Goal: Task Accomplishment & Management: Manage account settings

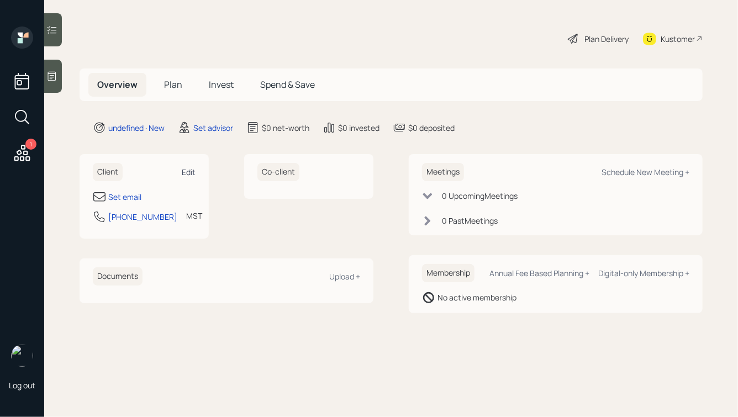
click at [185, 173] on div "Edit" at bounding box center [189, 172] width 14 height 11
select select "America/[GEOGRAPHIC_DATA]"
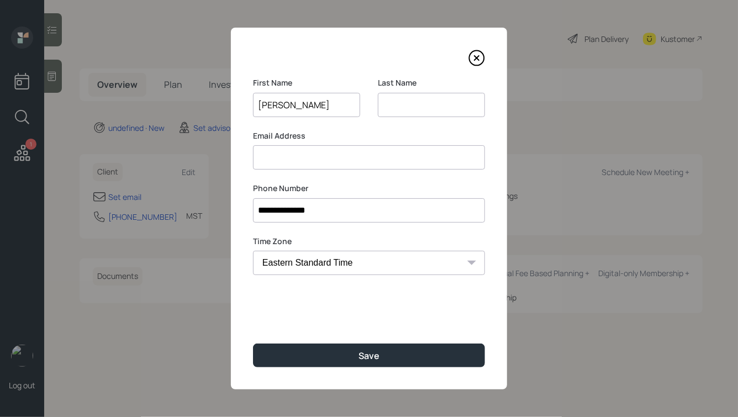
type input "[PERSON_NAME]"
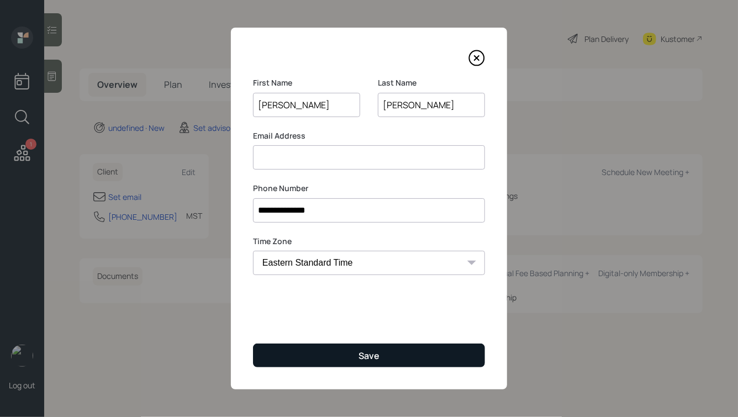
type input "[PERSON_NAME]"
click at [357, 359] on button "Save" at bounding box center [369, 356] width 232 height 24
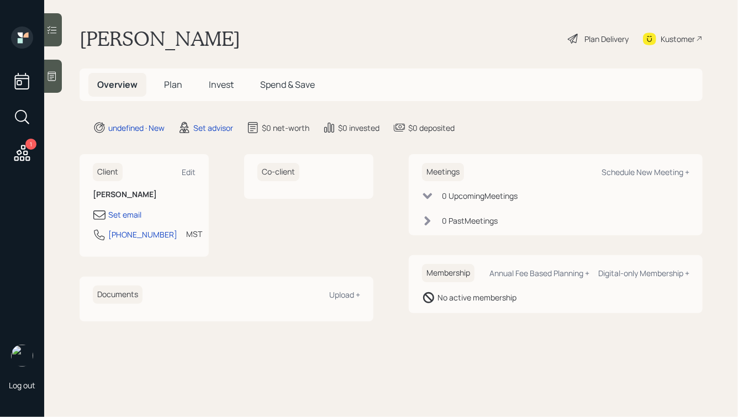
click at [53, 75] on icon at bounding box center [52, 76] width 8 height 9
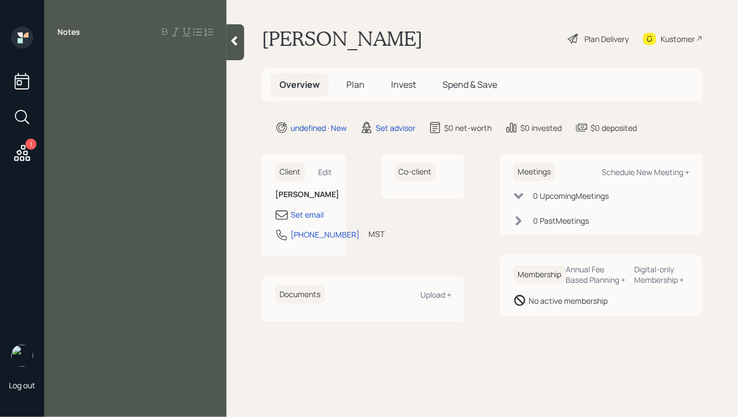
click at [114, 62] on div at bounding box center [135, 57] width 156 height 12
click at [234, 40] on icon at bounding box center [235, 40] width 6 height 9
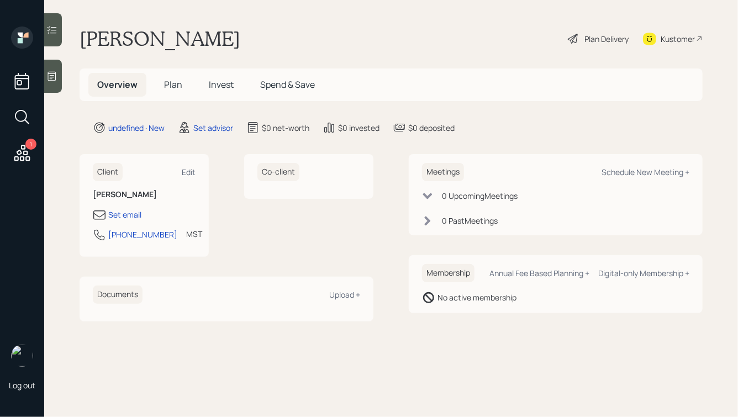
click at [48, 75] on icon at bounding box center [51, 76] width 11 height 11
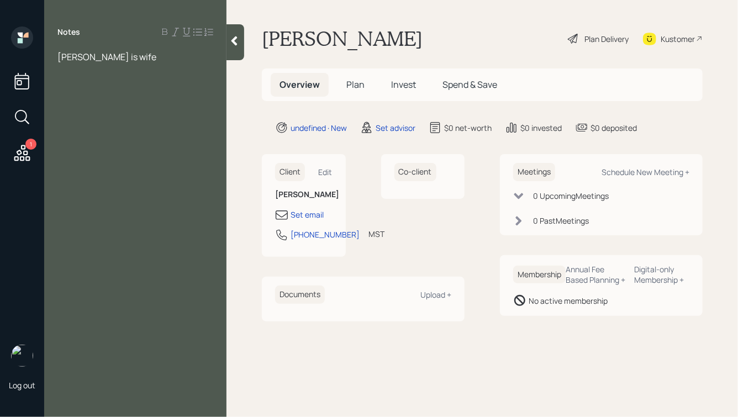
click at [59, 55] on span "[PERSON_NAME] is wife" at bounding box center [106, 57] width 99 height 12
click at [171, 61] on div "[PERSON_NAME] is wife" at bounding box center [135, 57] width 156 height 12
click at [96, 95] on div at bounding box center [135, 93] width 156 height 12
click at [107, 110] on div "Old 401k:" at bounding box center [135, 105] width 156 height 12
click at [82, 94] on div at bounding box center [135, 93] width 156 height 12
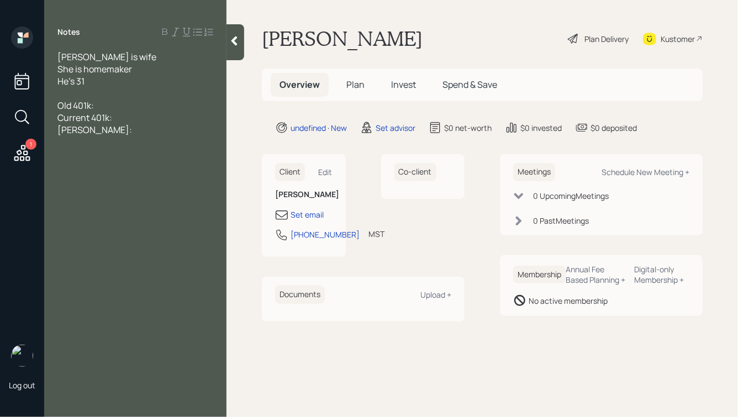
click at [111, 104] on div "Old 401k:" at bounding box center [135, 105] width 156 height 12
click at [130, 119] on div "Current 401k:" at bounding box center [135, 118] width 156 height 12
click at [109, 133] on div "[PERSON_NAME]:" at bounding box center [135, 130] width 156 height 12
click at [111, 104] on div "Old 401k:" at bounding box center [135, 105] width 156 height 12
click at [108, 128] on div "[PERSON_NAME]:" at bounding box center [135, 130] width 156 height 12
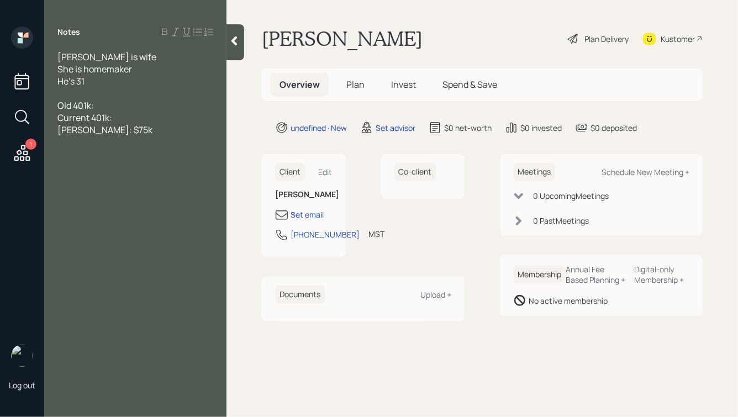
click at [111, 104] on div "Old 401k:" at bounding box center [135, 105] width 156 height 12
click at [132, 118] on div "Current 401k:" at bounding box center [135, 118] width 156 height 12
click at [113, 107] on div "Old 401k:" at bounding box center [135, 105] width 156 height 12
click at [121, 129] on div "[PERSON_NAME]: $75k" at bounding box center [135, 130] width 156 height 12
click at [133, 108] on div "Old 401k: $30k" at bounding box center [135, 105] width 156 height 12
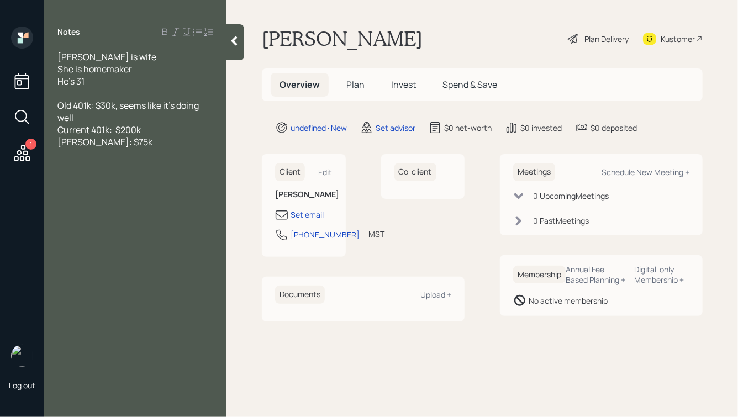
click at [138, 141] on div "[PERSON_NAME]: $75k" at bounding box center [135, 142] width 156 height 12
click at [132, 116] on div "Old 401k: $30k, seems like it's doing well" at bounding box center [135, 111] width 156 height 24
drag, startPoint x: 148, startPoint y: 155, endPoint x: 78, endPoint y: 137, distance: 72.1
click at [79, 137] on div "[PERSON_NAME]: $75k, utilizing his uncle in finance to help him" at bounding box center [135, 148] width 156 height 24
click at [133, 150] on span "[PERSON_NAME]: $75k, utilizing his uncle in finance to help him" at bounding box center [130, 148] width 147 height 24
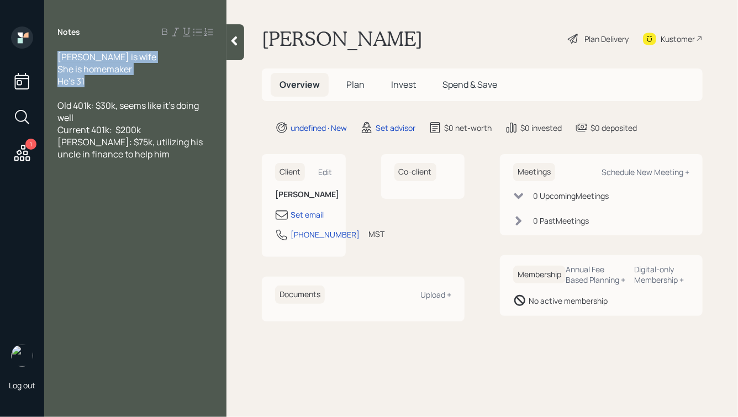
drag, startPoint x: 128, startPoint y: 88, endPoint x: 48, endPoint y: 54, distance: 86.4
click at [48, 54] on div "[PERSON_NAME] is wife She is homemaker He's 31 Old 401k: $30k, seems like it's …" at bounding box center [135, 112] width 182 height 122
drag, startPoint x: 57, startPoint y: 30, endPoint x: 87, endPoint y: 34, distance: 30.6
click at [87, 34] on div "Notes" at bounding box center [135, 32] width 182 height 11
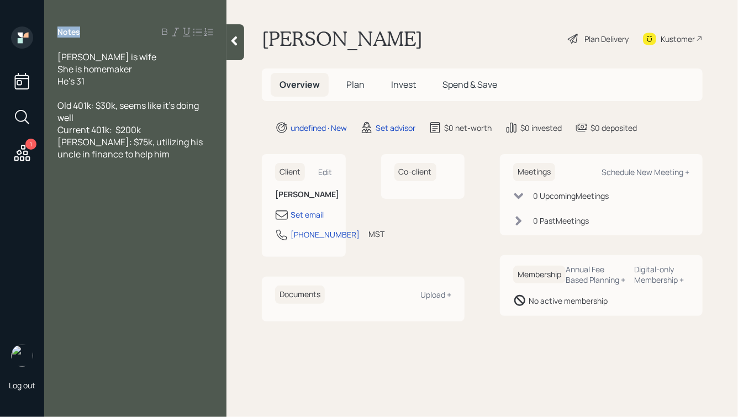
click at [87, 34] on div "Notes" at bounding box center [135, 32] width 182 height 11
drag, startPoint x: 97, startPoint y: 79, endPoint x: 40, endPoint y: 34, distance: 72.4
click at [41, 34] on div "1 Log out Notes [PERSON_NAME] is wife She is homemaker He's 31 Old 401k: $30k, …" at bounding box center [369, 208] width 738 height 417
click at [96, 71] on span "She is homemaker" at bounding box center [94, 69] width 75 height 12
drag, startPoint x: 59, startPoint y: 32, endPoint x: 209, endPoint y: 170, distance: 204.2
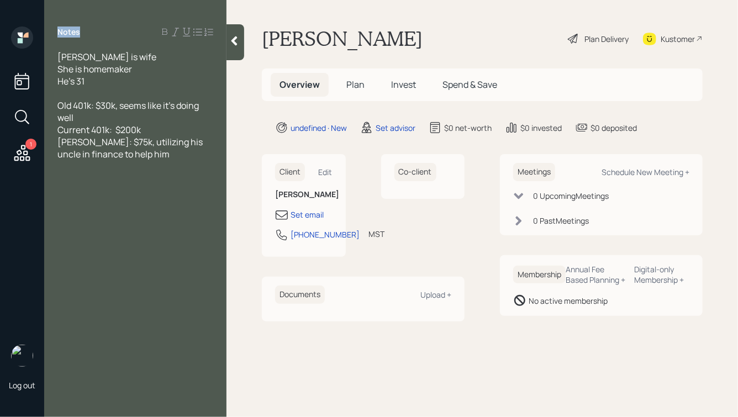
click at [209, 170] on div "Notes [PERSON_NAME] is wife She is homemaker He's 31 Old 401k: $30k, seems like…" at bounding box center [135, 215] width 182 height 377
click at [111, 38] on div "Notes [PERSON_NAME] is wife She is homemaker He's 31 Old 401k: $30k, seems like…" at bounding box center [135, 215] width 182 height 377
drag, startPoint x: 90, startPoint y: 30, endPoint x: 57, endPoint y: 30, distance: 32.1
click at [57, 30] on div "Notes" at bounding box center [135, 32] width 182 height 11
click at [57, 30] on label "Notes" at bounding box center [68, 32] width 23 height 11
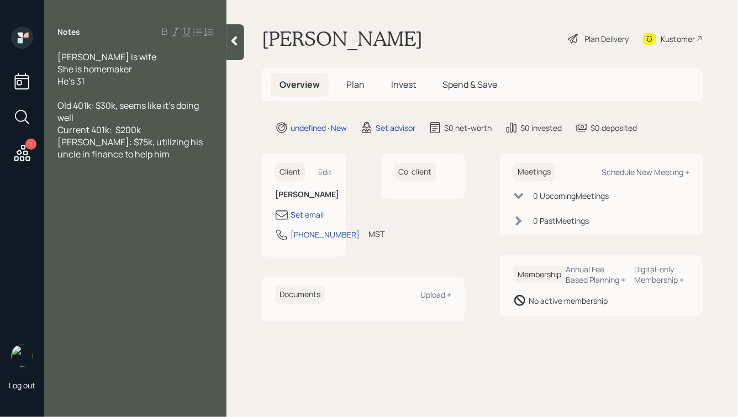
click at [237, 41] on icon at bounding box center [234, 40] width 11 height 11
